Goal: Task Accomplishment & Management: Use online tool/utility

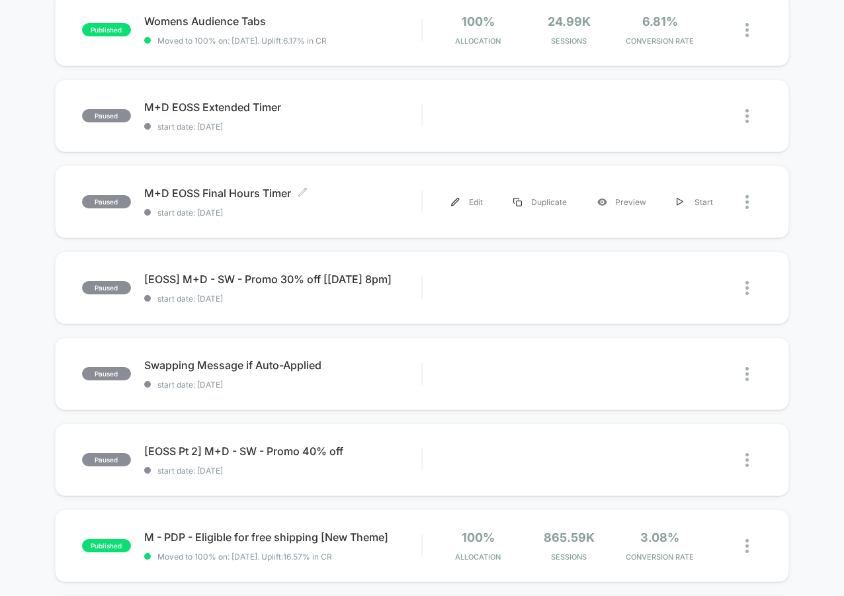
scroll to position [530, 0]
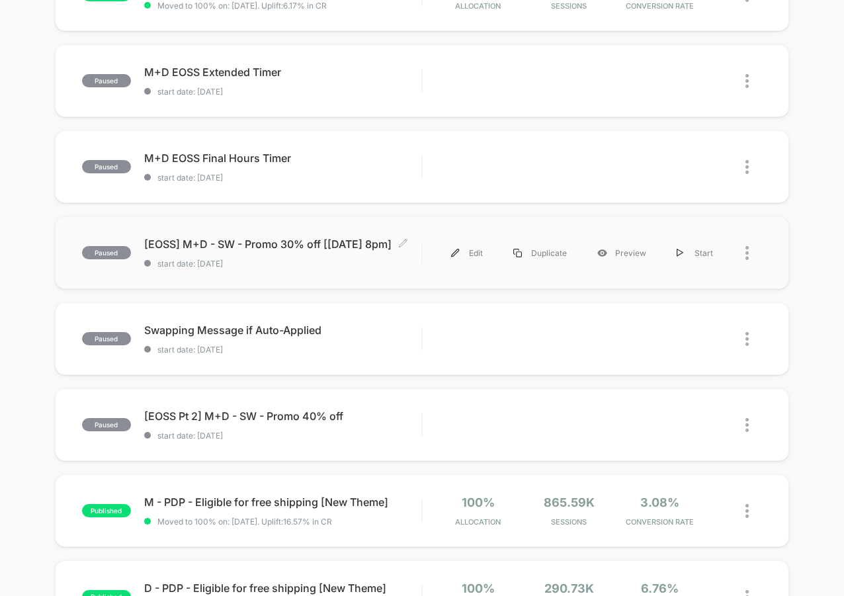
click at [319, 250] on span "[EOSS] M+D - SW - Promo 30% off [[DATE] 8pm] Click to edit experience details" at bounding box center [282, 244] width 277 height 13
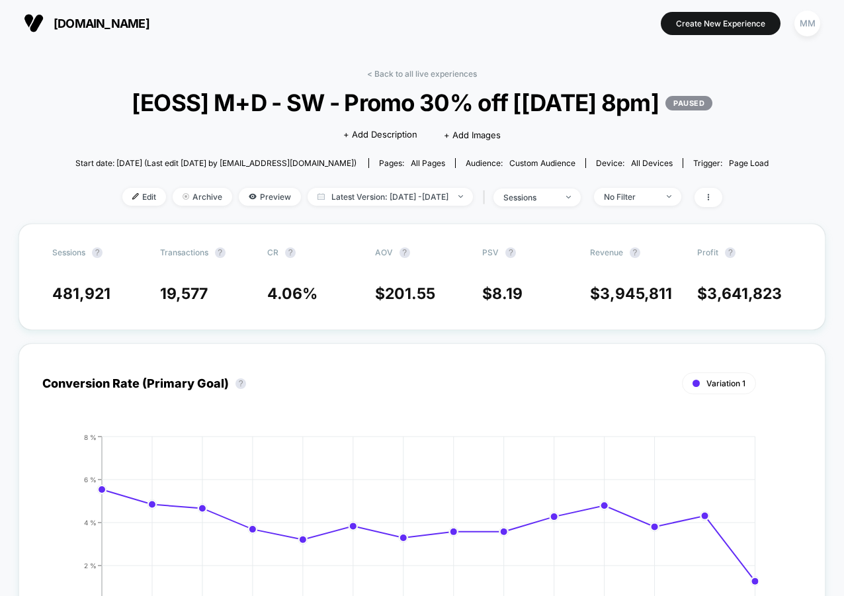
click at [114, 206] on div "< Back to all live experiences [EOSS] M+D - SW - Promo 30% off [[DATE] 8pm] PAU…" at bounding box center [422, 146] width 694 height 155
click at [122, 197] on span "Edit" at bounding box center [144, 197] width 44 height 18
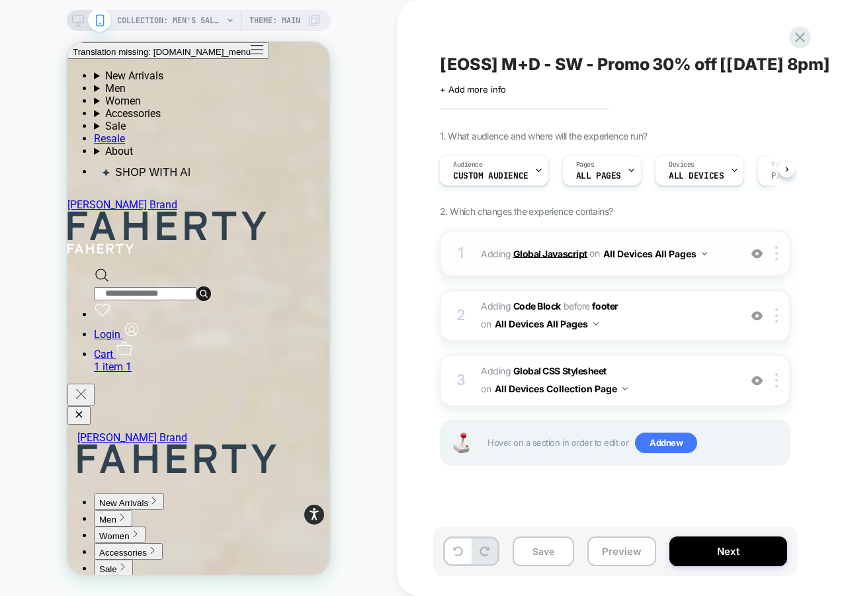
click at [550, 254] on b "Global Javascript" at bounding box center [551, 253] width 74 height 11
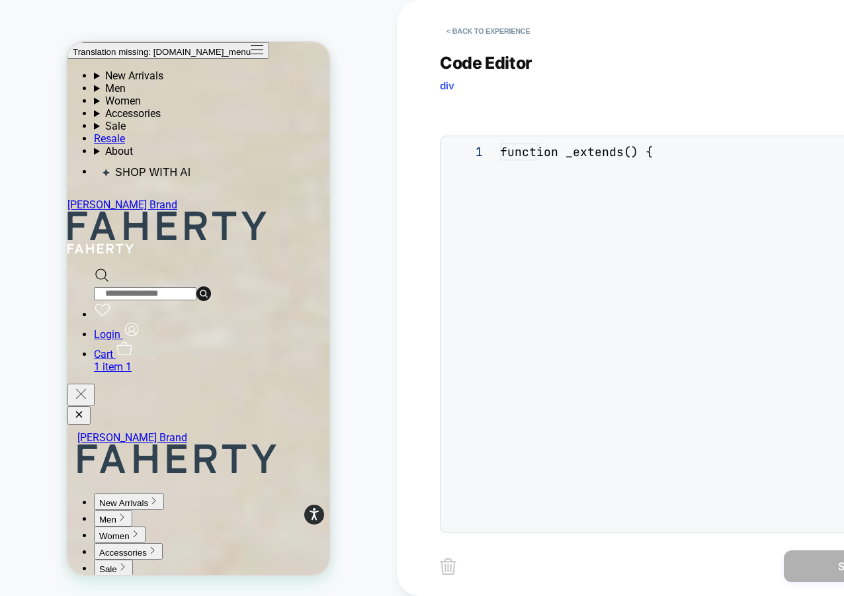
scroll to position [179, 0]
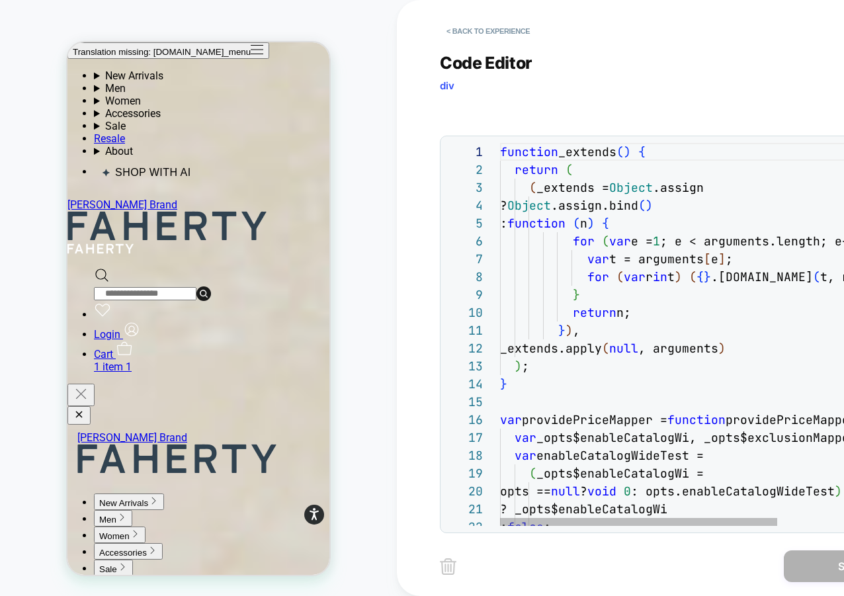
type textarea "**********"
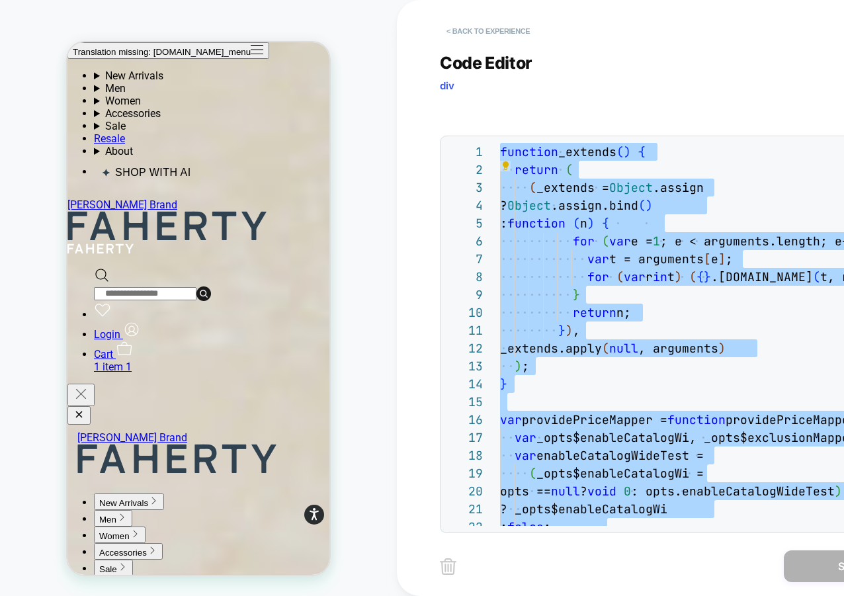
click at [484, 29] on button "< Back to experience" at bounding box center [488, 31] width 97 height 21
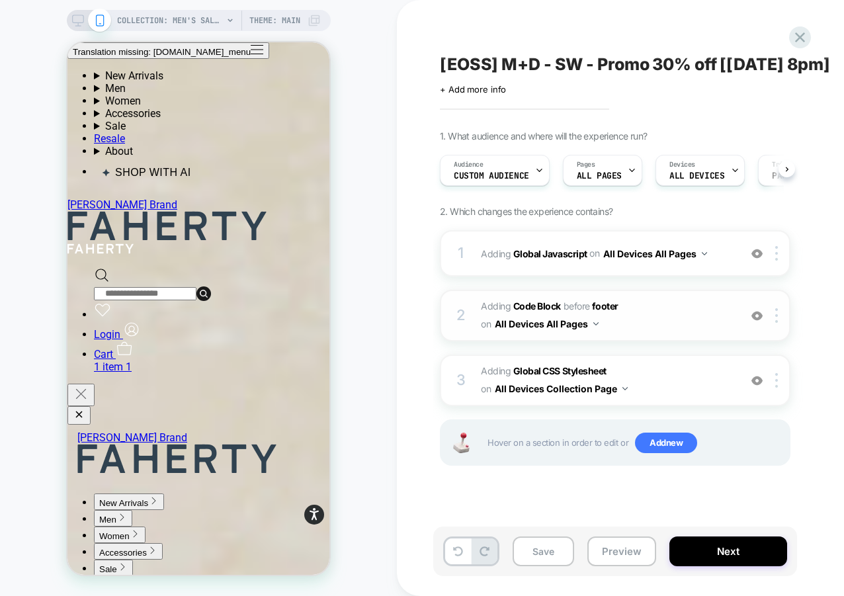
scroll to position [0, 1]
click at [537, 303] on b "Code Block" at bounding box center [538, 305] width 48 height 11
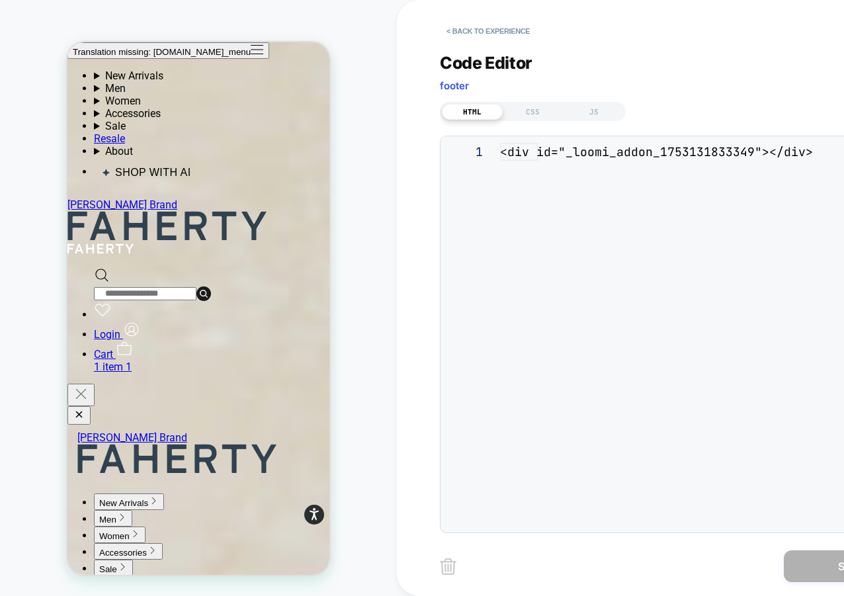
scroll to position [18, 0]
click at [471, 30] on button "< Back to experience" at bounding box center [488, 31] width 97 height 21
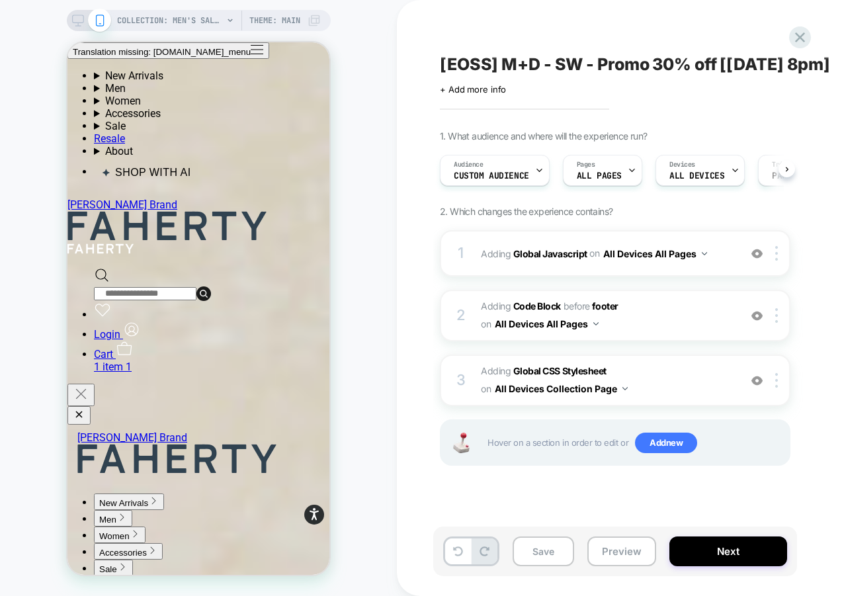
scroll to position [0, 1]
click at [533, 256] on b "Global Javascript" at bounding box center [551, 253] width 74 height 11
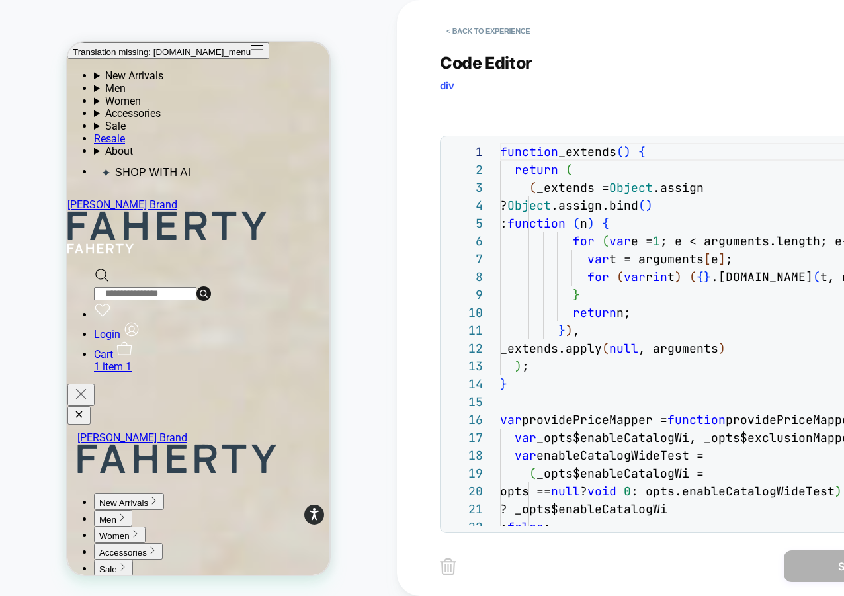
scroll to position [179, 0]
type textarea "**********"
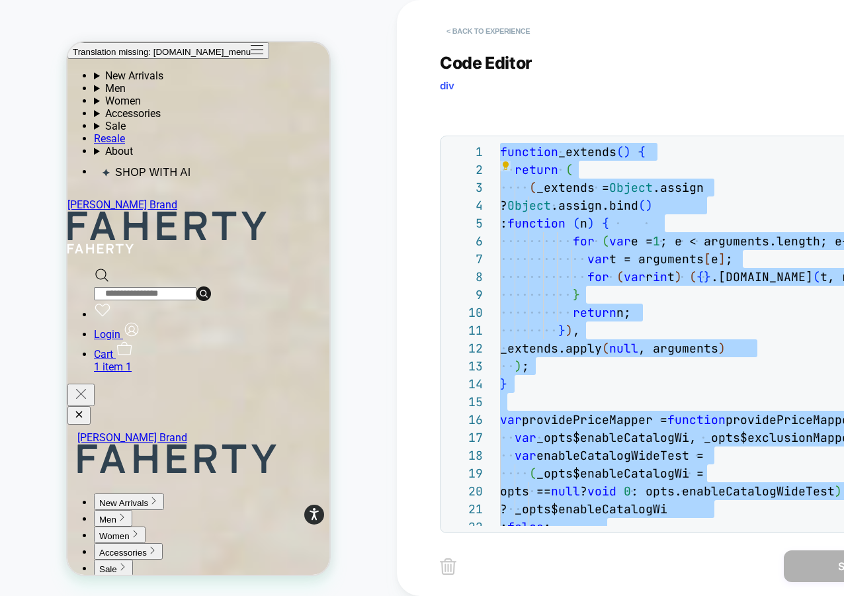
click at [465, 23] on button "< Back to experience" at bounding box center [488, 31] width 97 height 21
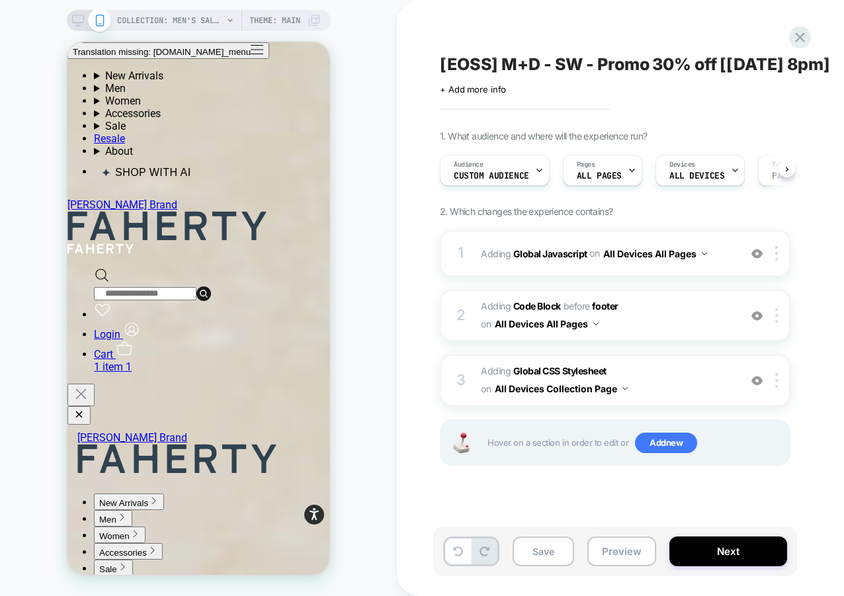
scroll to position [0, 1]
click at [551, 305] on b "Code Block" at bounding box center [538, 305] width 48 height 11
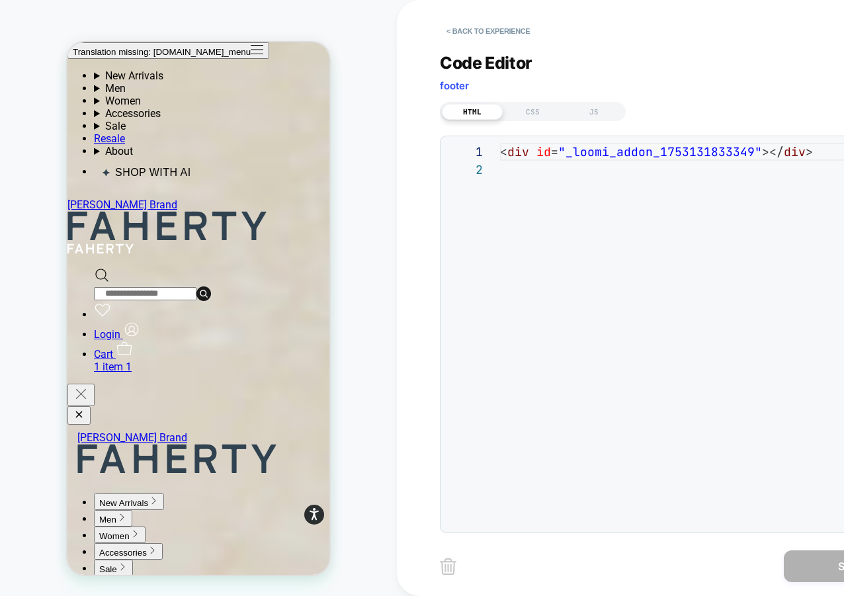
scroll to position [18, 0]
click at [580, 152] on div "< div id = "_loomi_addon_1753131833349" ></ div >" at bounding box center [704, 343] width 409 height 401
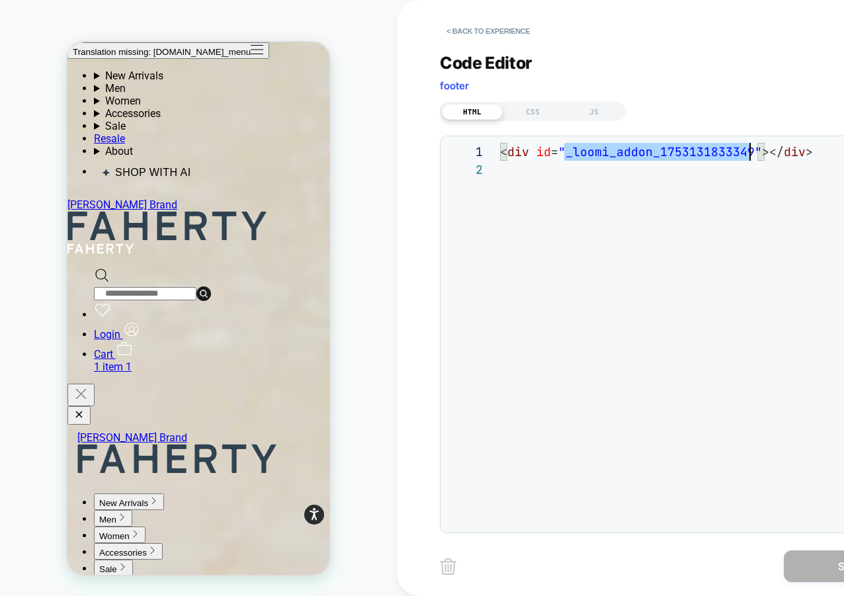
scroll to position [0, 0]
